Goal: Task Accomplishment & Management: Use online tool/utility

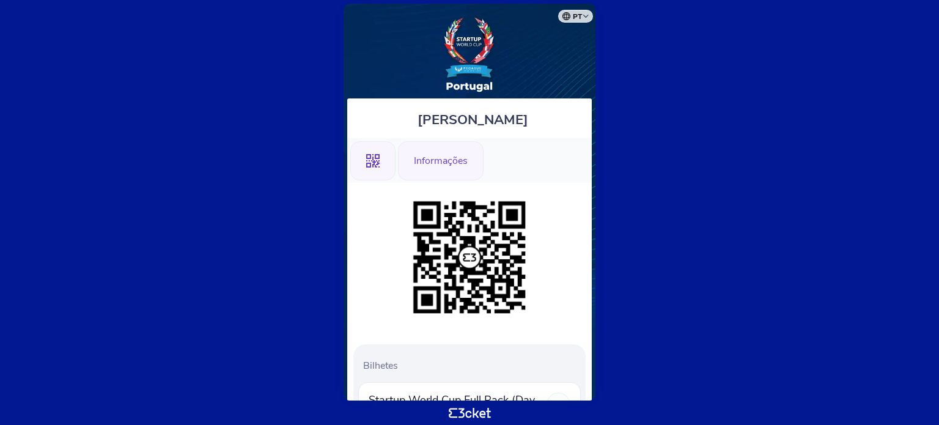
click at [438, 158] on div "Informações" at bounding box center [441, 160] width 86 height 39
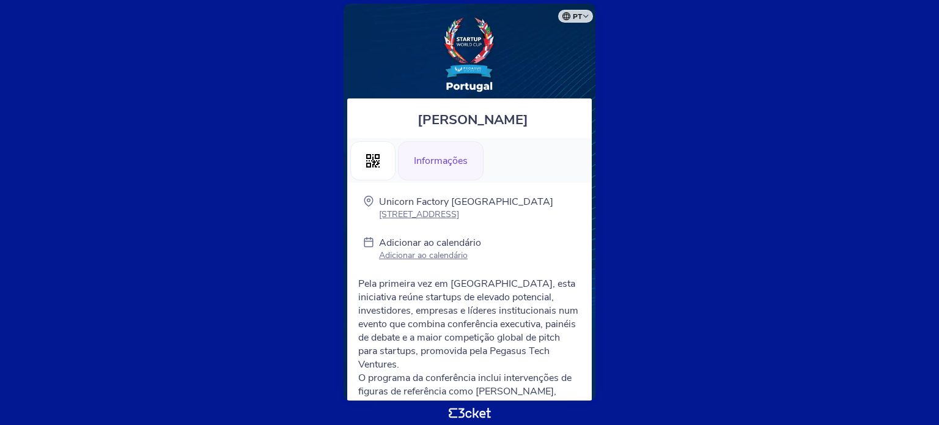
click at [812, 298] on body "pt Português (Portugal) English Español Catalan Français Isabel Neves .st0{fill…" at bounding box center [469, 212] width 929 height 415
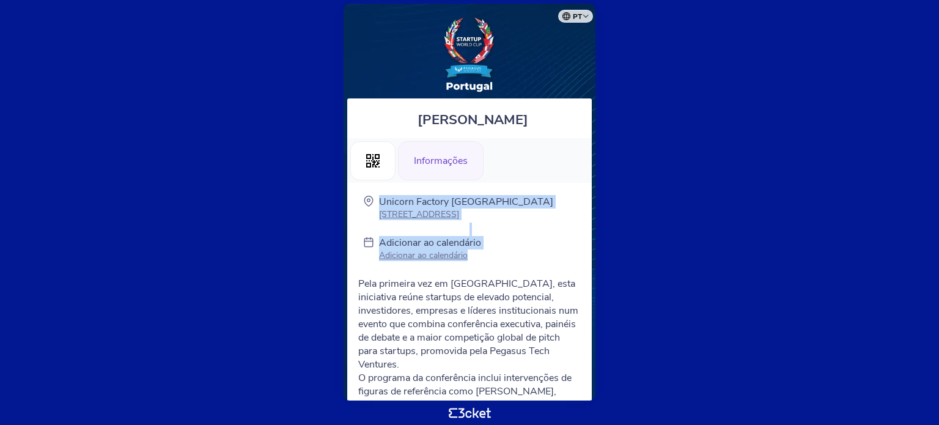
drag, startPoint x: 541, startPoint y: 182, endPoint x: 550, endPoint y: 270, distance: 88.5
click at [563, 246] on div "Adicionar ao calendário Adicionar ao calendário" at bounding box center [469, 250] width 232 height 28
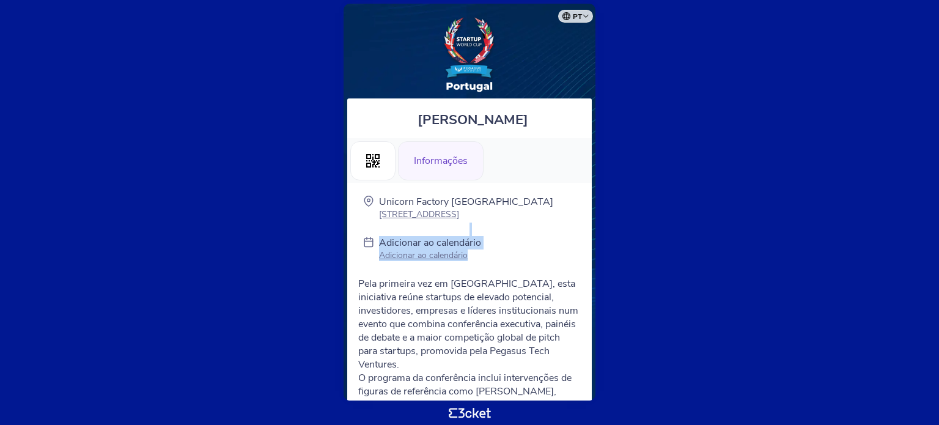
drag, startPoint x: 497, startPoint y: 256, endPoint x: 498, endPoint y: 224, distance: 32.4
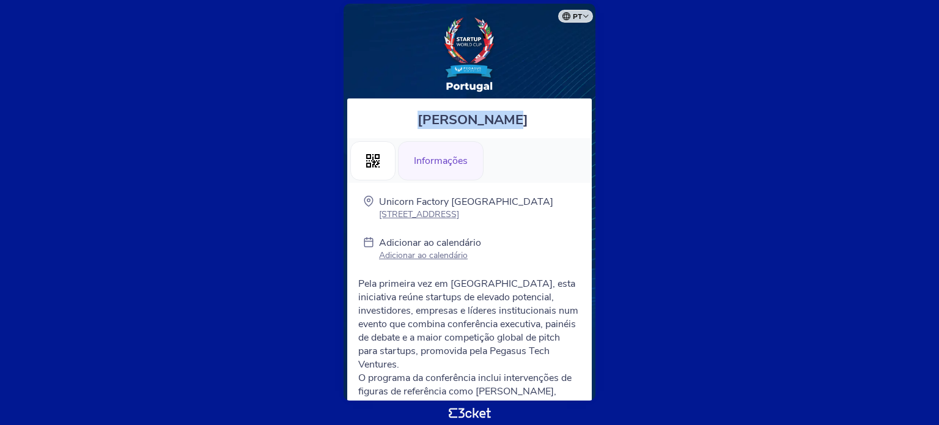
drag, startPoint x: 592, startPoint y: 70, endPoint x: 592, endPoint y: 117, distance: 46.5
click at [592, 117] on div "Isabel Neves .st0{fill-rule:evenodd;clip-rule:evenodd;} Informações Unicorn Fac…" at bounding box center [470, 202] width 252 height 397
drag, startPoint x: 926, startPoint y: 19, endPoint x: 925, endPoint y: 132, distance: 113.1
click at [925, 132] on body "pt Português (Portugal) English Español Catalan Français Isabel Neves .st0{fill…" at bounding box center [469, 212] width 929 height 415
click at [427, 254] on p "Adicionar ao calendário" at bounding box center [430, 255] width 102 height 12
